Goal: Navigation & Orientation: Find specific page/section

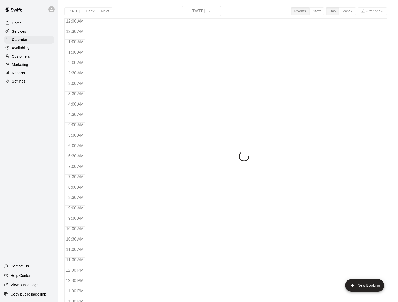
scroll to position [179, 0]
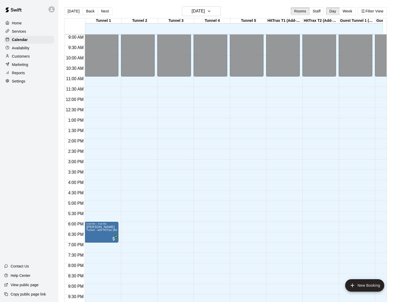
click at [321, 21] on div "HitTrax T2 (Add-On Service)" at bounding box center [321, 20] width 36 height 5
drag, startPoint x: 328, startPoint y: 21, endPoint x: 342, endPoint y: 21, distance: 13.7
click at [328, 21] on div "HitTrax T2 (Add-On Service)" at bounding box center [321, 20] width 36 height 5
click at [373, 21] on div "Guest Tunnel 1 (2 Maximum)" at bounding box center [357, 20] width 36 height 5
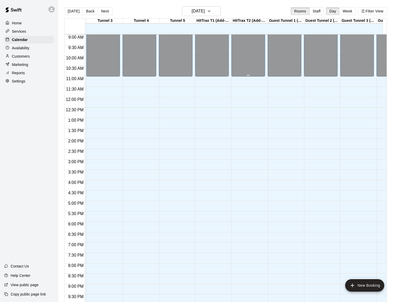
scroll to position [0, 0]
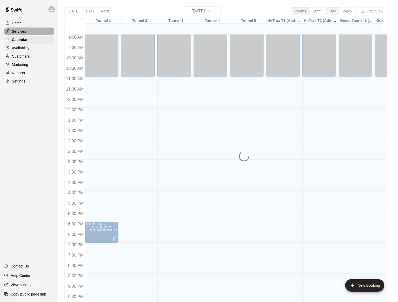
click at [20, 31] on p "Services" at bounding box center [19, 31] width 14 height 5
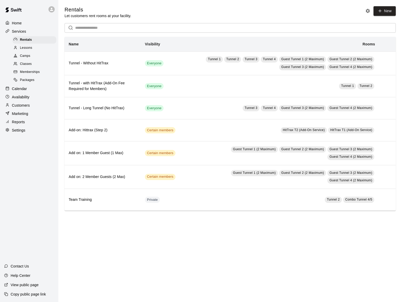
click at [30, 71] on span "Memberships" at bounding box center [30, 71] width 20 height 5
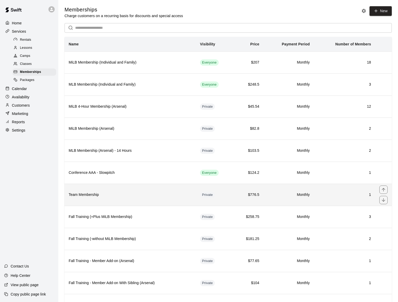
scroll to position [50, 0]
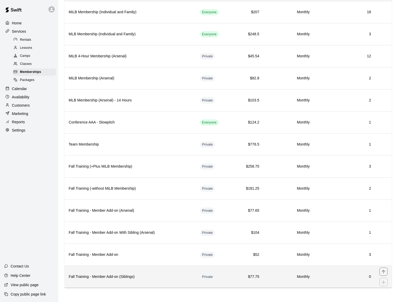
click at [183, 273] on th "Fall Training - Member Add-on (Siblings)" at bounding box center [130, 276] width 131 height 22
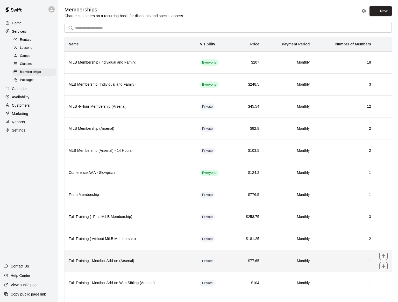
click at [161, 257] on th "Fall Training - Member Add-on (Arsenal)" at bounding box center [130, 261] width 131 height 22
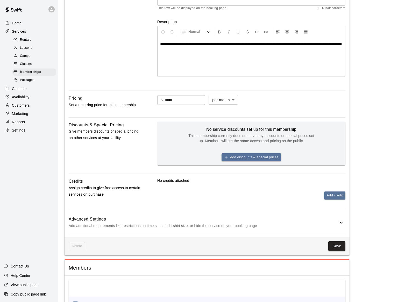
scroll to position [137, 0]
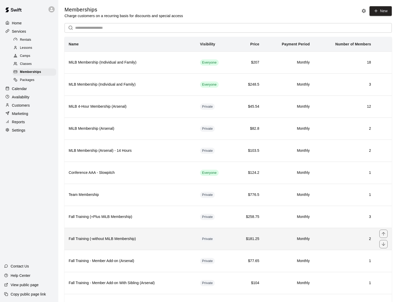
click at [170, 237] on h6 "Fall Training (-without MiLB Membership)" at bounding box center [130, 239] width 123 height 6
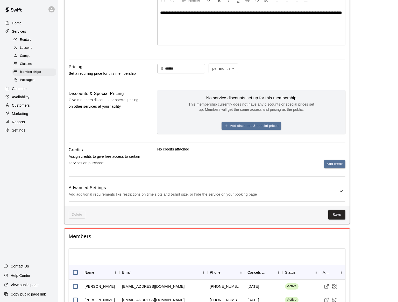
scroll to position [151, 0]
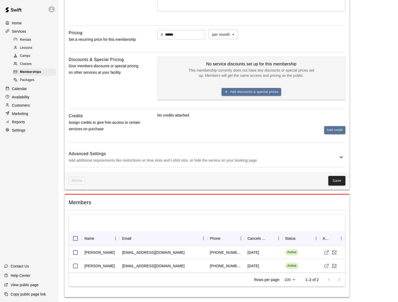
click at [384, 196] on main "**********" at bounding box center [228, 76] width 327 height 441
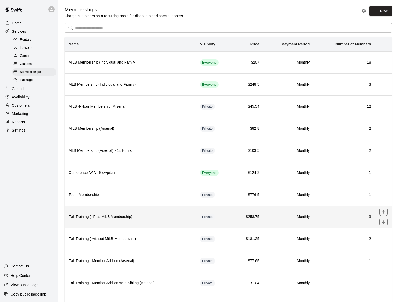
click at [157, 217] on h6 "Fall Training (+Plus MiLB Membership)" at bounding box center [130, 217] width 123 height 6
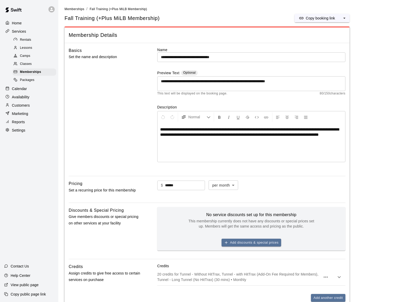
scroll to position [181, 0]
